Goal: Register for event/course

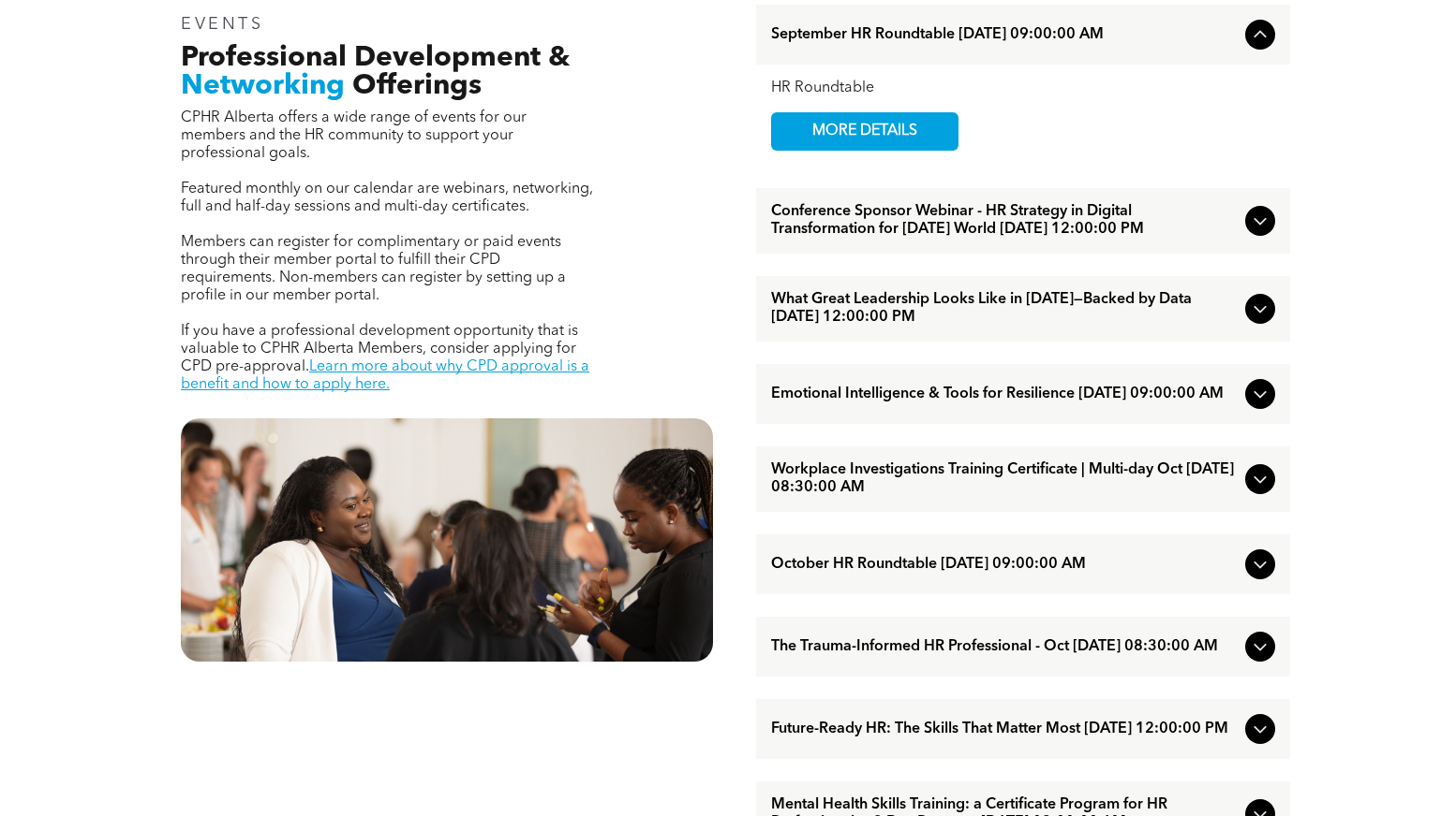
scroll to position [666, 0]
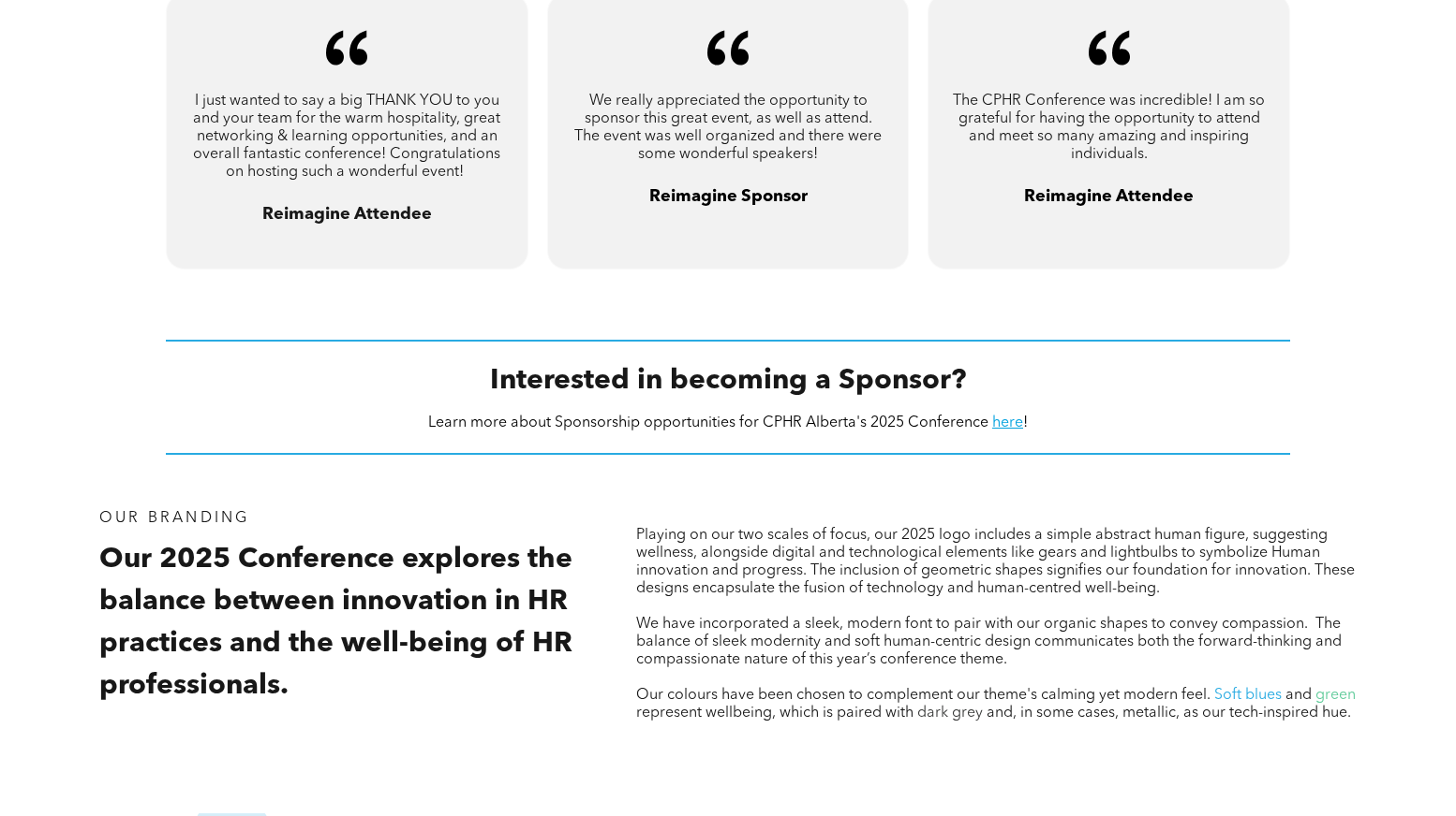
scroll to position [1614, 0]
click at [1004, 416] on link "here" at bounding box center [1007, 422] width 31 height 15
